Goal: Find specific page/section: Find specific page/section

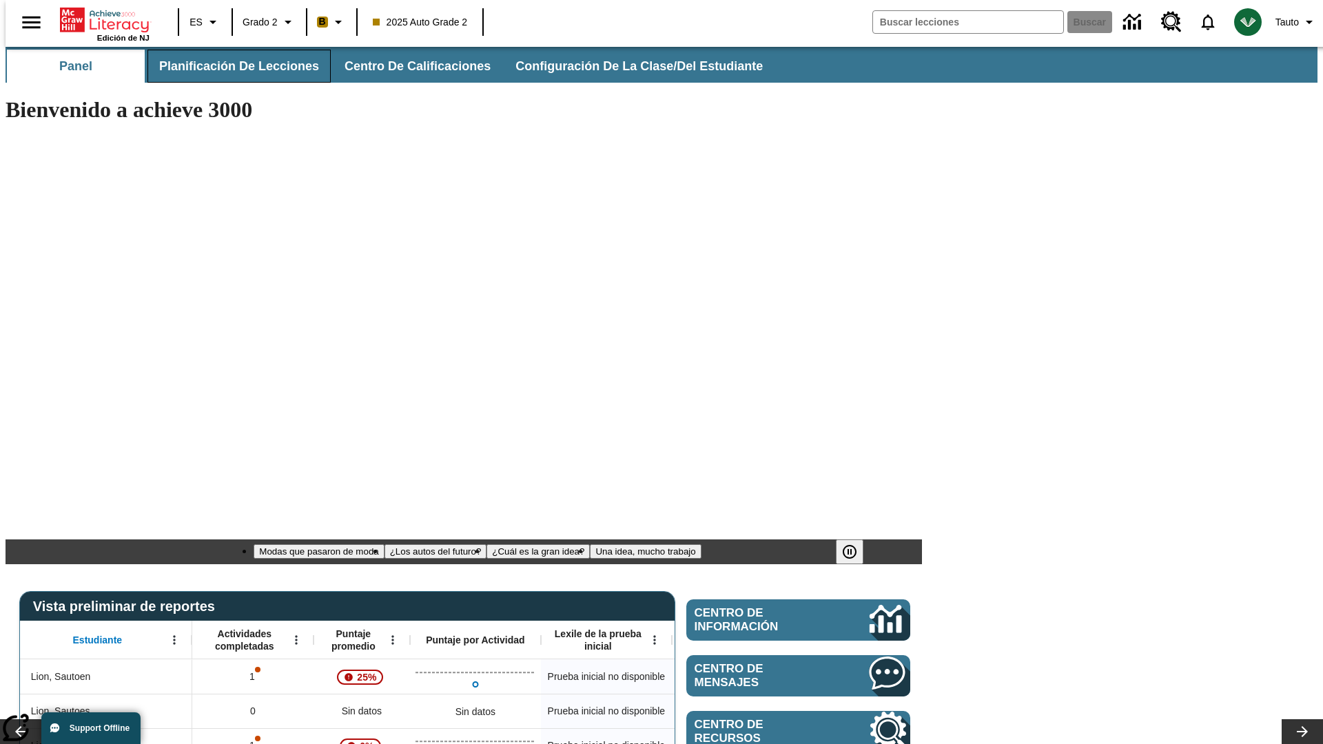
click at [231, 66] on span "Planificación de lecciones" at bounding box center [239, 67] width 160 height 16
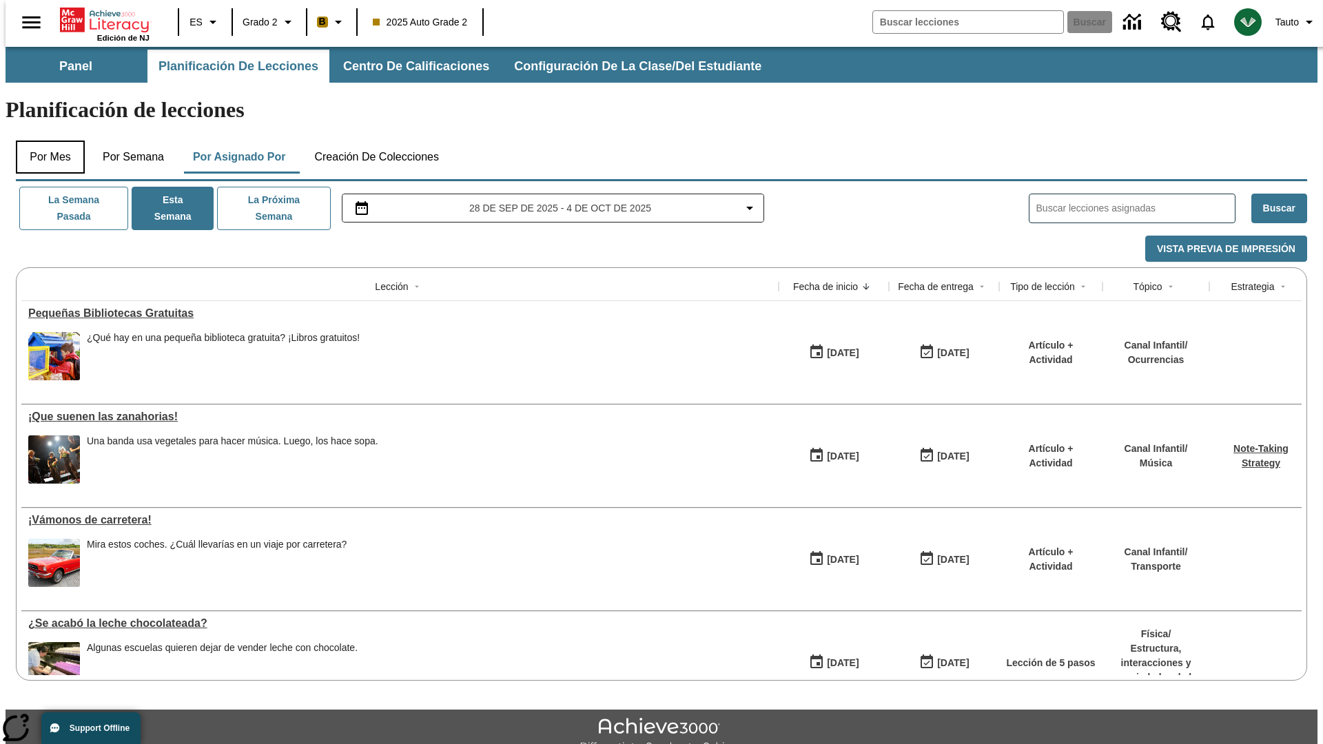
click at [45, 141] on button "Por mes" at bounding box center [50, 157] width 69 height 33
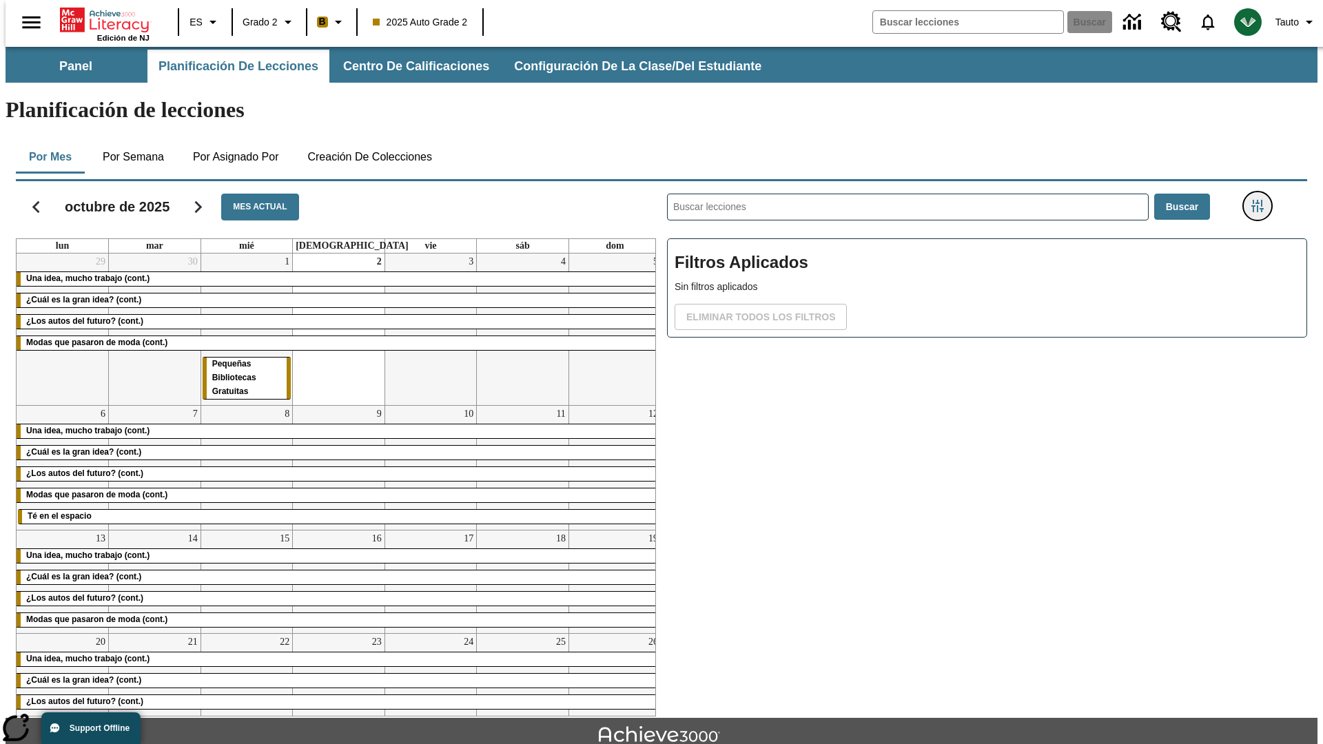
click at [1262, 200] on icon "Menú lateral de filtros" at bounding box center [1257, 206] width 12 height 12
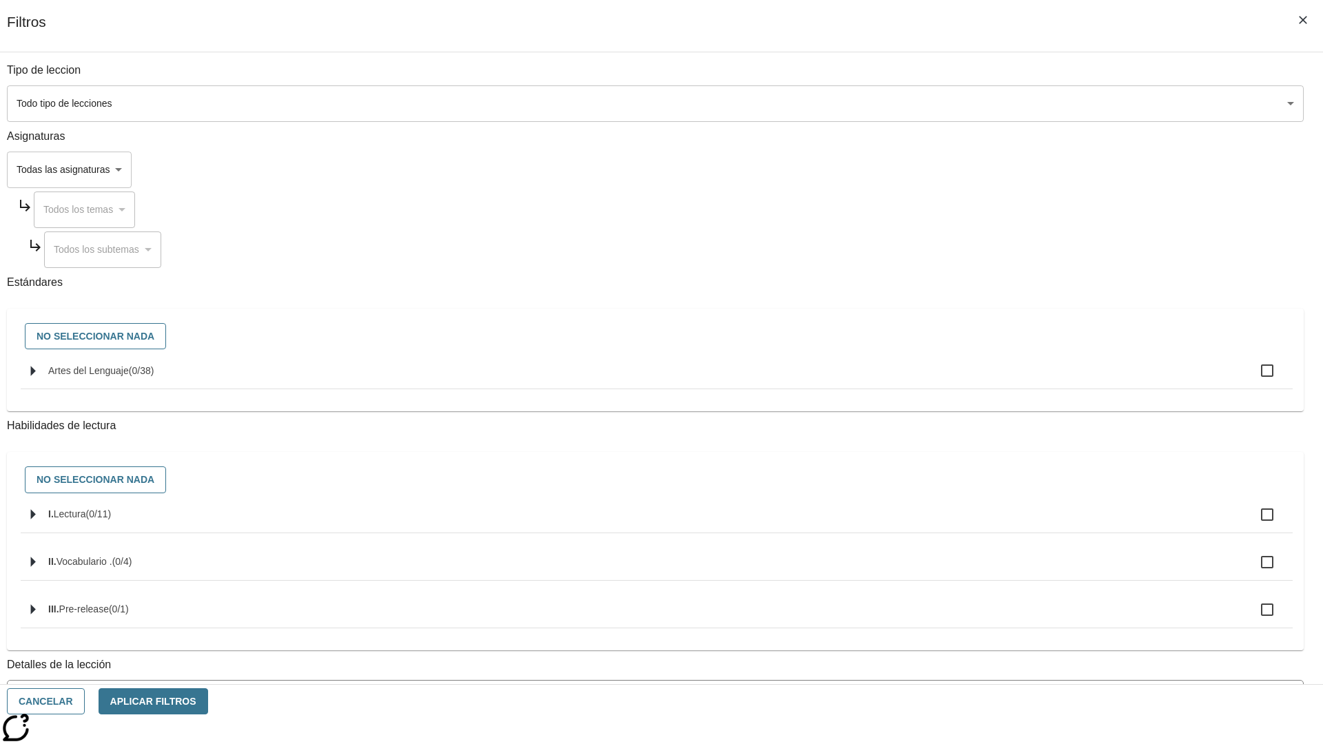
click at [992, 103] on body "[MEDICAL_DATA] al contenido principal Edición de NJ ES Grado 2 B 2025 Auto Grad…" at bounding box center [662, 427] width 1312 height 760
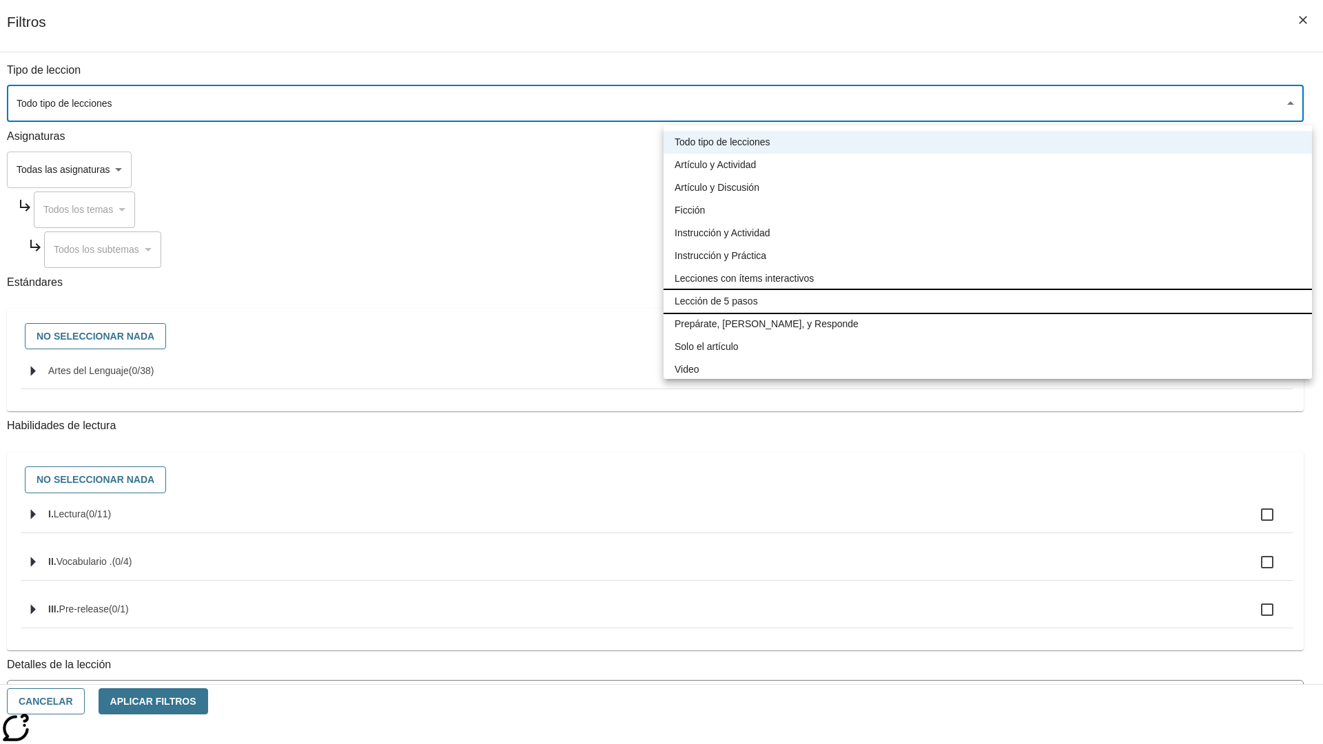
click at [987, 301] on li "Lección de 5 pasos" at bounding box center [988, 301] width 648 height 23
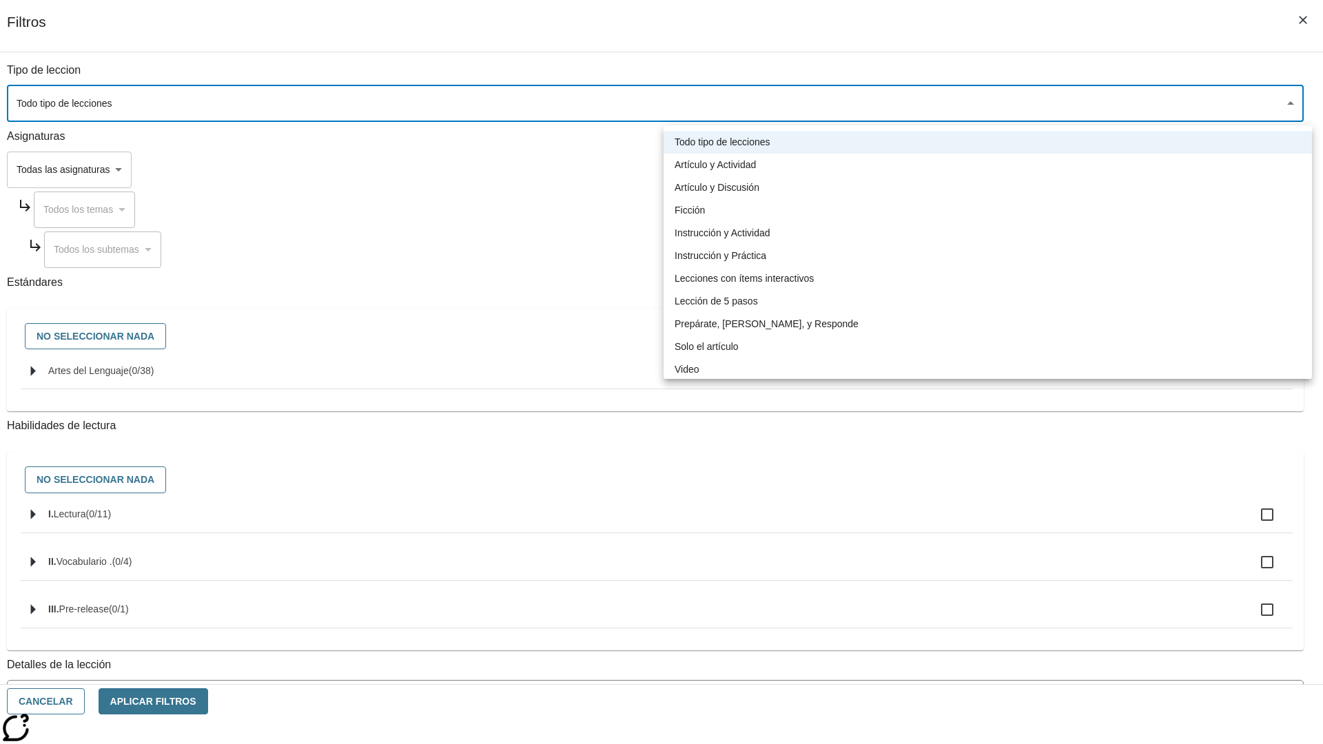
type input "1"
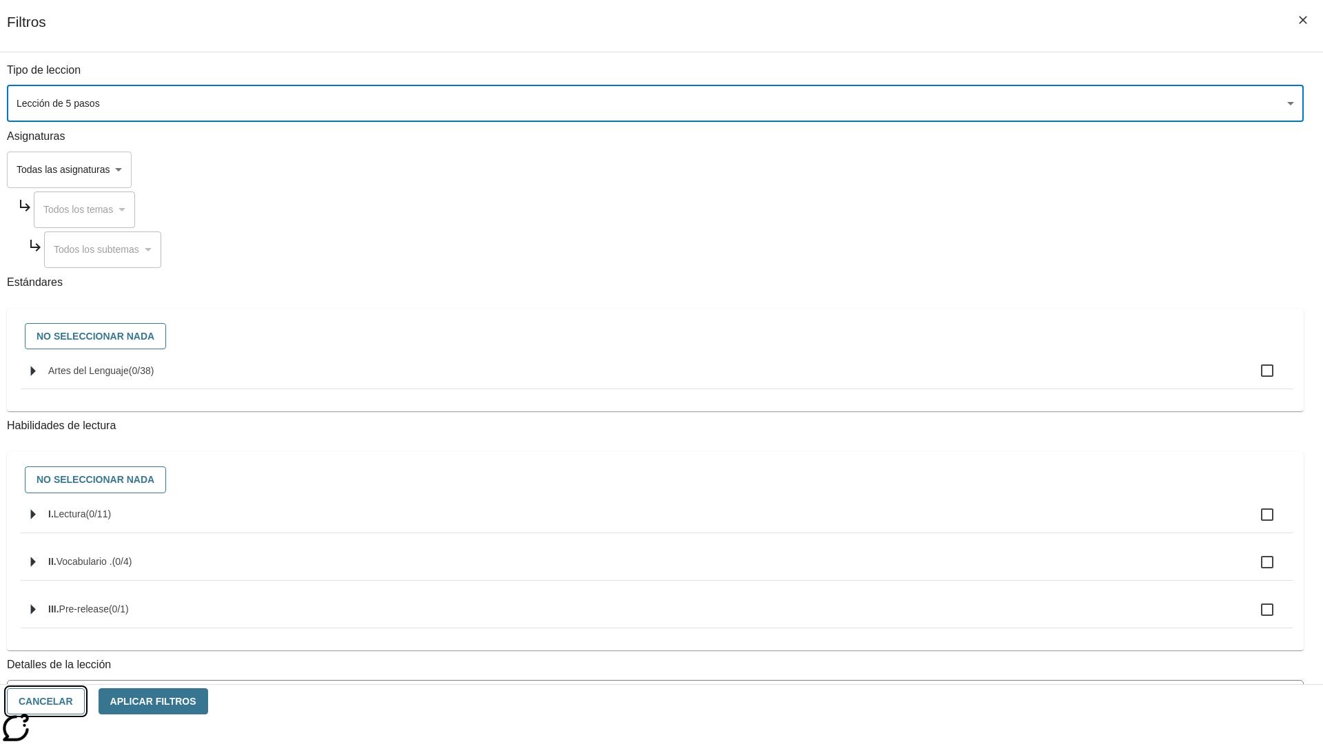
click at [85, 701] on button "Cancelar" at bounding box center [46, 701] width 78 height 27
click at [1262, 200] on icon "Menú lateral de filtros" at bounding box center [1257, 206] width 12 height 12
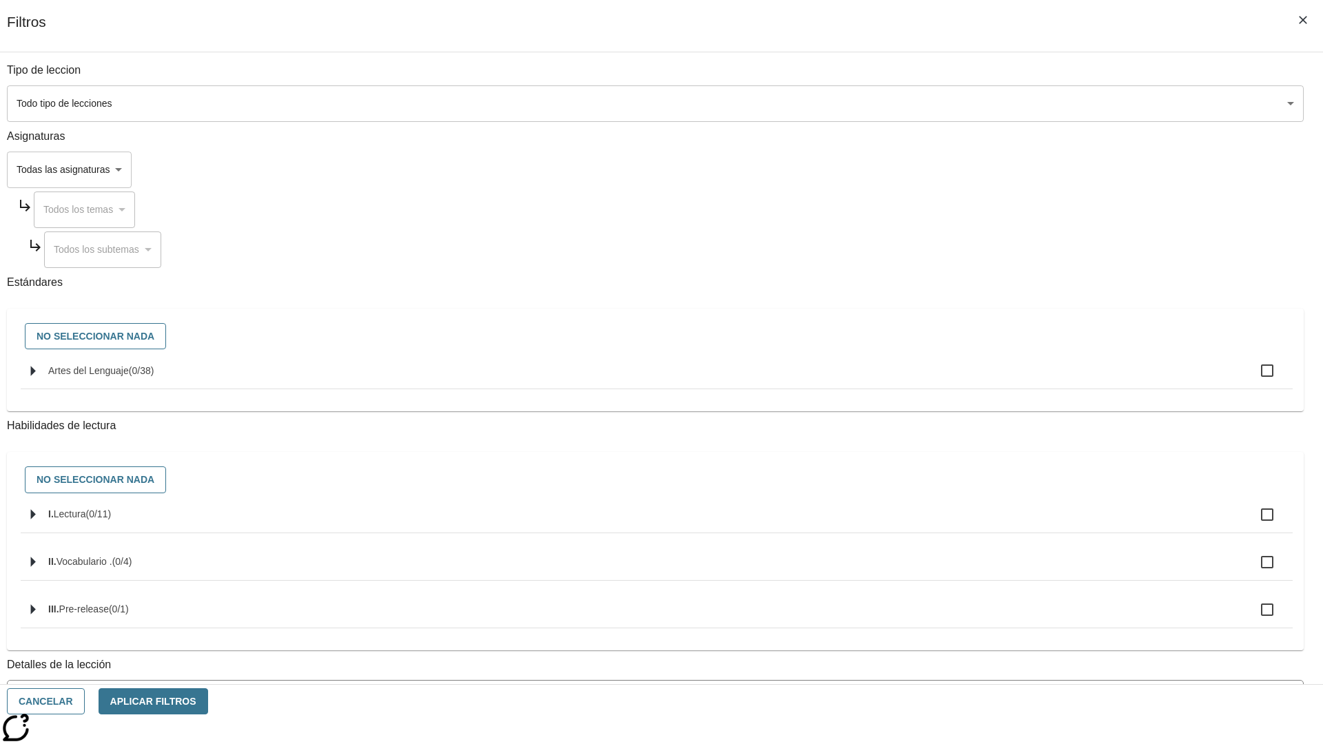
click at [992, 103] on body "[MEDICAL_DATA] al contenido principal Edición de NJ ES Grado 2 B 2025 Auto Grad…" at bounding box center [662, 427] width 1312 height 760
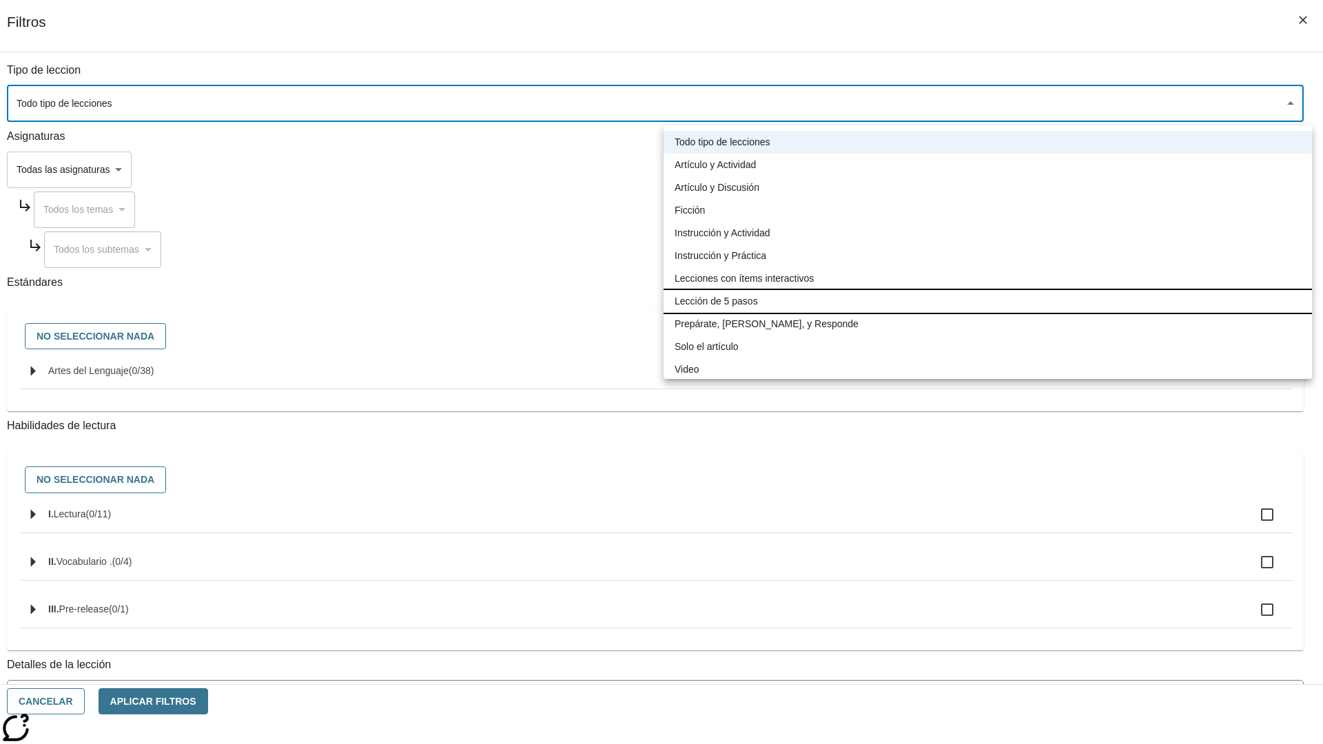
click at [987, 301] on li "Lección de 5 pasos" at bounding box center [988, 301] width 648 height 23
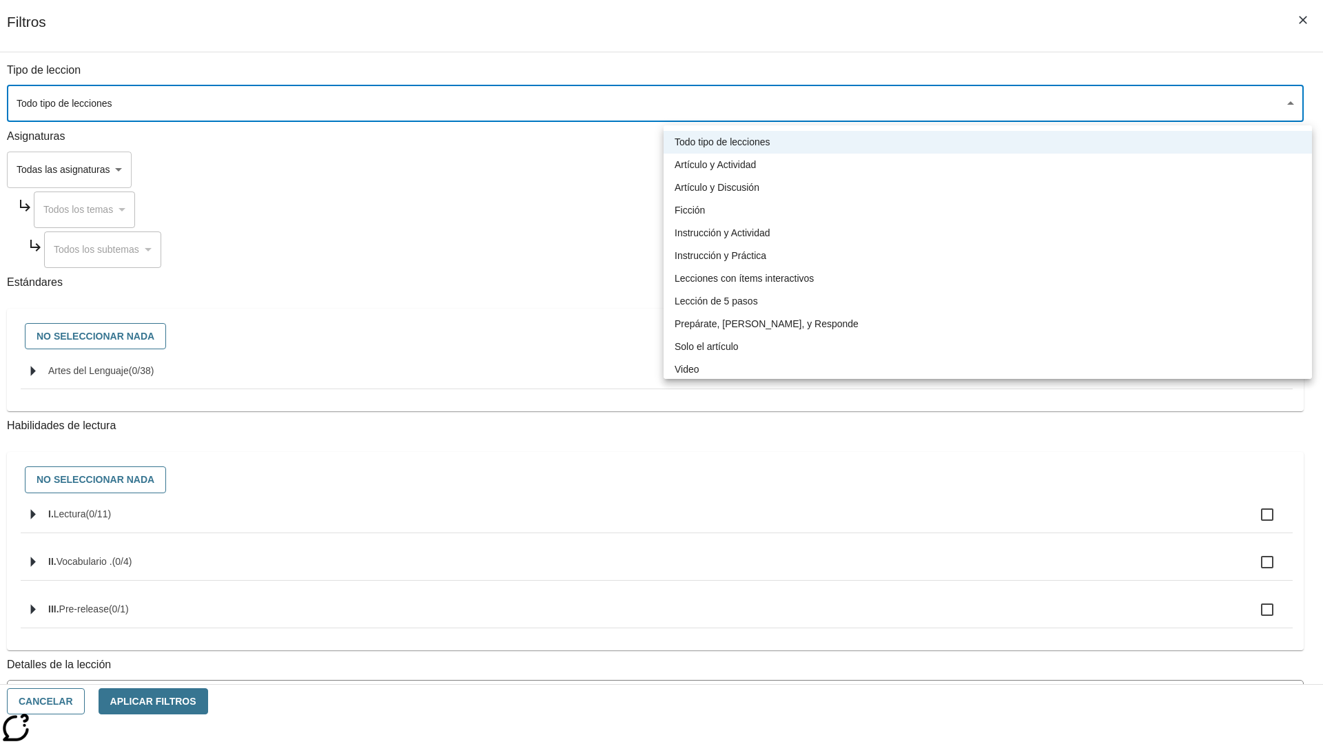
type input "1"
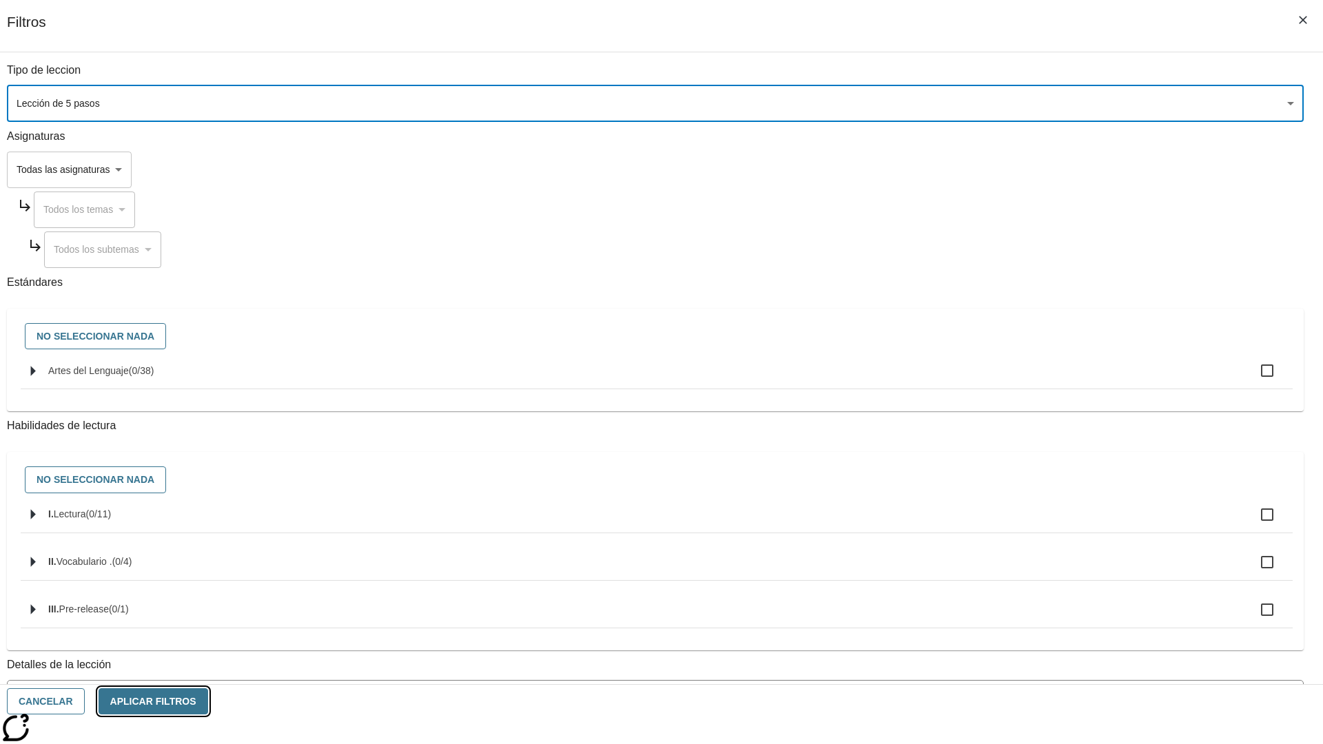
click at [208, 701] on button "Aplicar Filtros" at bounding box center [154, 701] width 110 height 27
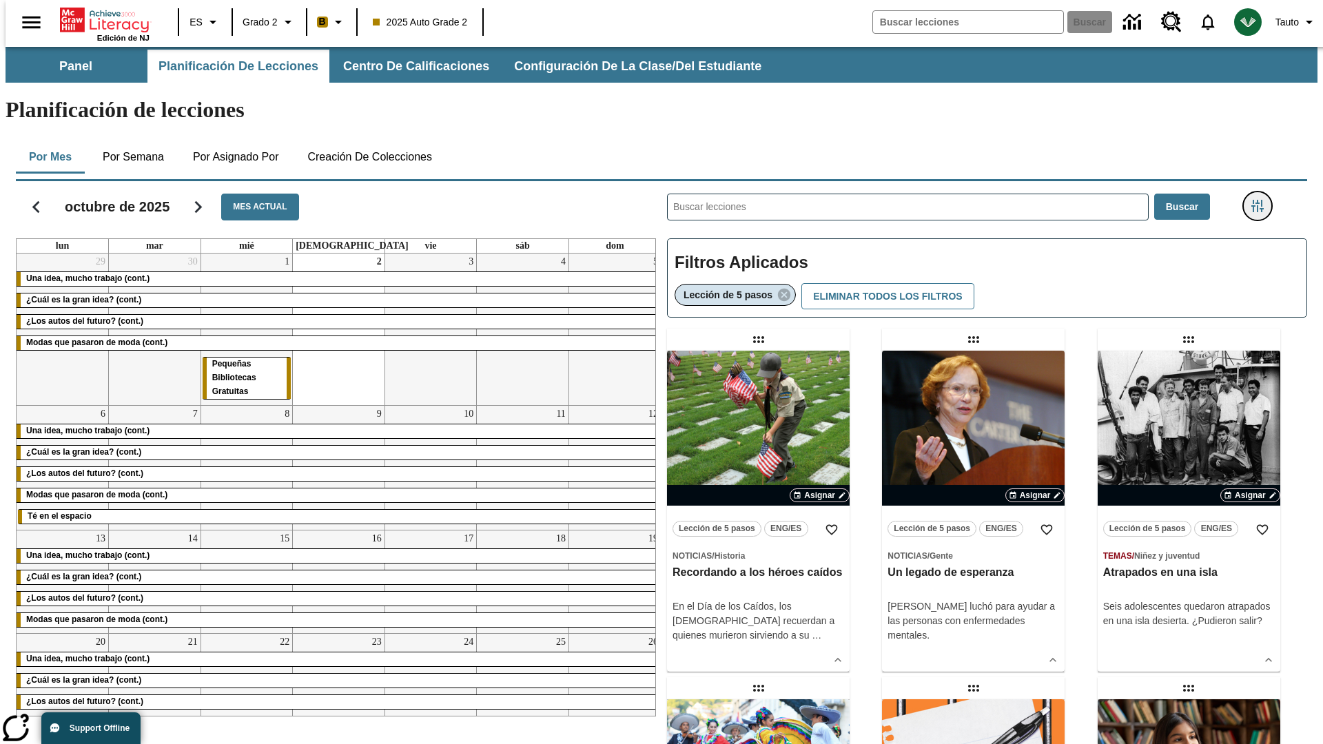
click at [1262, 200] on icon "Menú lateral de filtros" at bounding box center [1257, 206] width 12 height 12
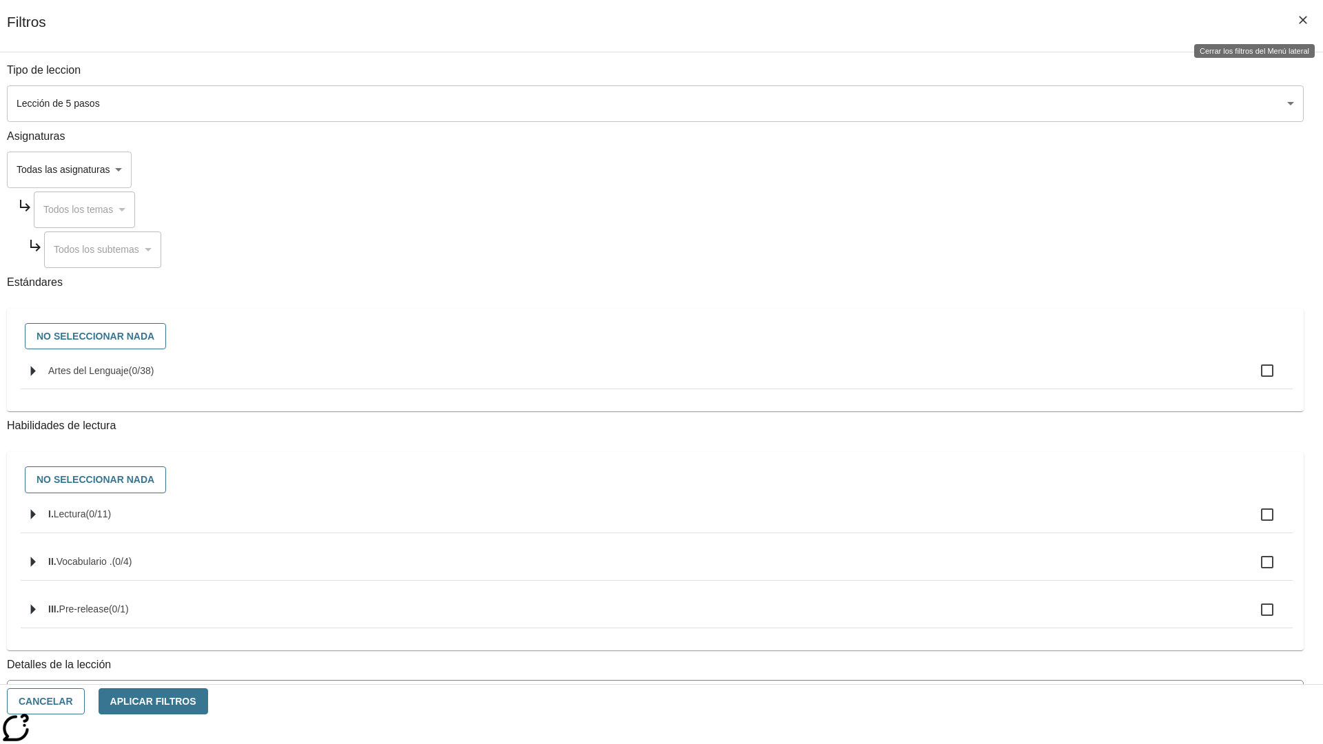
click at [1303, 20] on icon "Cerrar los filtros del Menú lateral" at bounding box center [1303, 20] width 8 height 8
click at [1262, 200] on icon "Menú lateral de filtros" at bounding box center [1257, 206] width 12 height 12
click at [1303, 20] on icon "Cerrar los filtros del Menú lateral" at bounding box center [1303, 20] width 8 height 8
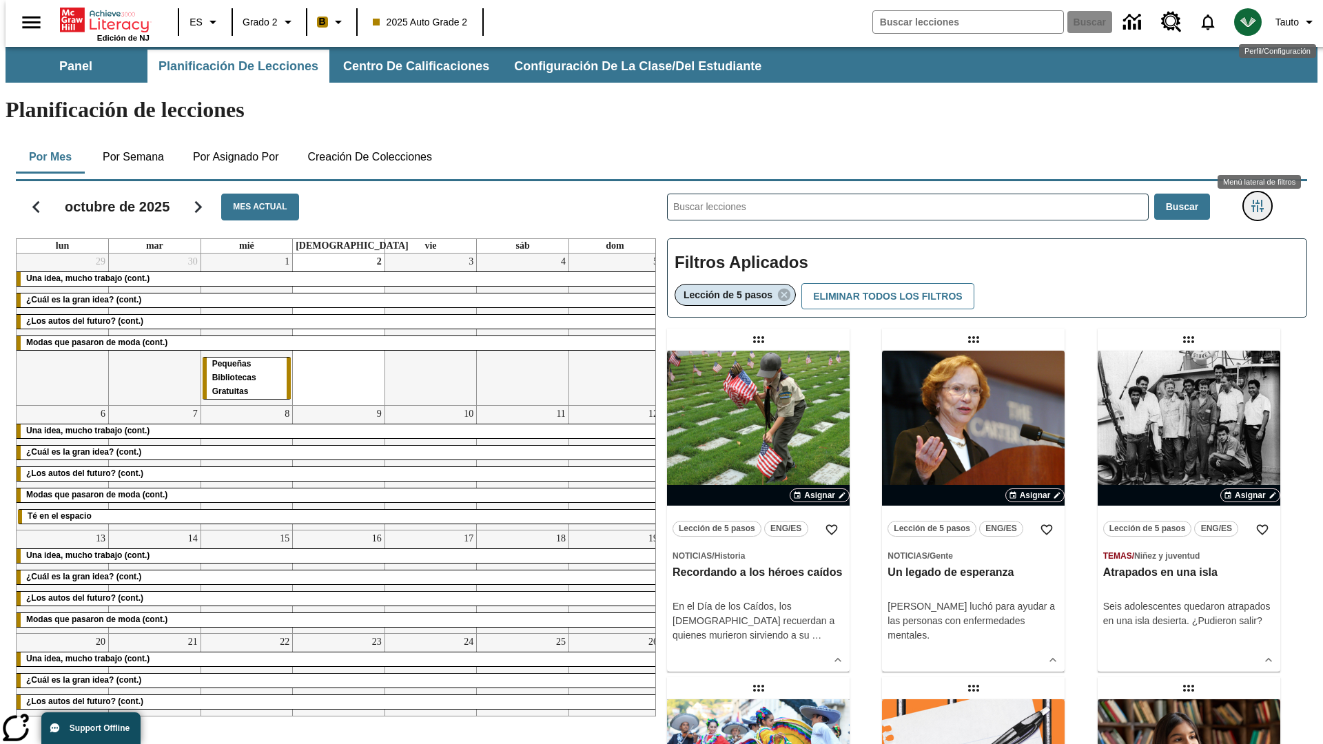
click at [1262, 200] on icon "Menú lateral de filtros" at bounding box center [1257, 206] width 12 height 12
